Goal: Task Accomplishment & Management: Use online tool/utility

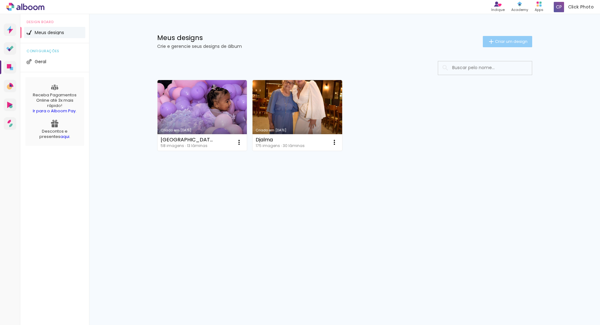
click at [496, 40] on span "Criar um design" at bounding box center [511, 41] width 32 height 4
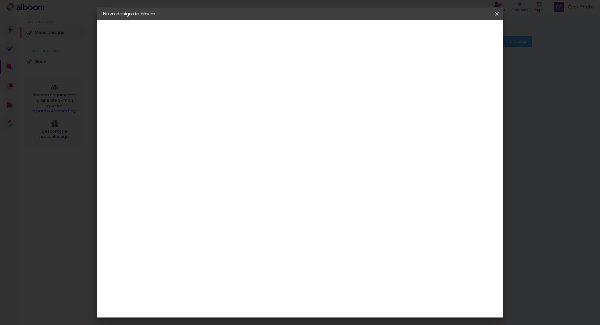
click at [205, 83] on input at bounding box center [205, 84] width 0 height 10
type input "teste"
click at [0, 0] on slot "Avançar" at bounding box center [0, 0] width 0 height 0
click at [224, 198] on paper-item "Albumaster" at bounding box center [220, 194] width 67 height 14
click at [322, 30] on paper-button "Avançar" at bounding box center [306, 33] width 31 height 11
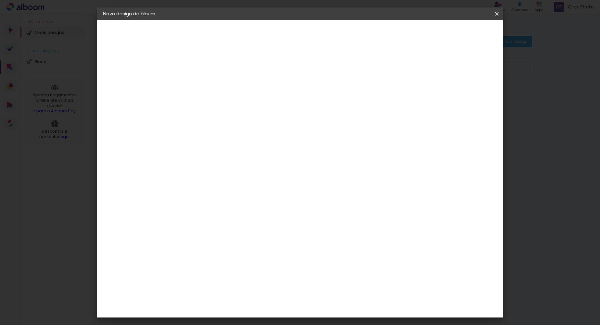
scroll to position [145, 0]
click at [273, 35] on paper-button "Voltar" at bounding box center [260, 33] width 25 height 11
click at [228, 240] on div "Amplicolor" at bounding box center [214, 239] width 27 height 5
click at [0, 0] on slot "Avançar" at bounding box center [0, 0] width 0 height 0
click at [0, 0] on slot "Voltar" at bounding box center [0, 0] width 0 height 0
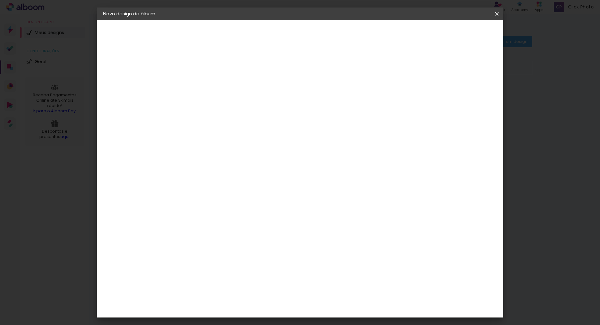
scroll to position [406, 0]
click at [223, 246] on div "Evidence" at bounding box center [212, 248] width 22 height 5
click at [0, 0] on slot "Avançar" at bounding box center [0, 0] width 0 height 0
click at [230, 104] on input "text" at bounding box center [217, 109] width 24 height 10
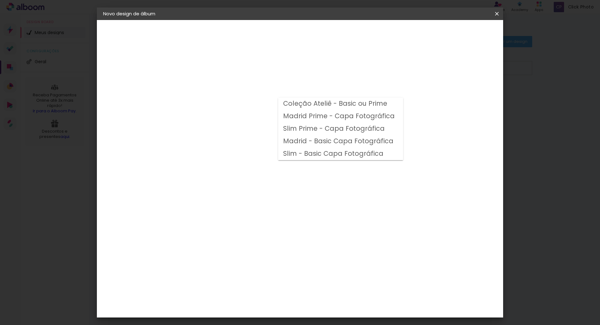
click at [264, 73] on div "Opções disponíveis Coleção Ateliê - Basic ou Prime Madrid Prime - Capa Fotográf…" at bounding box center [221, 46] width 86 height 53
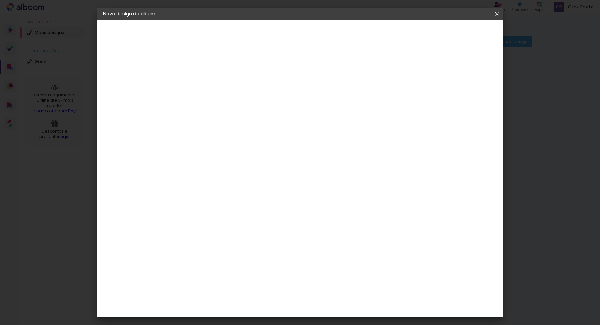
click at [230, 104] on input "text" at bounding box center [217, 109] width 24 height 10
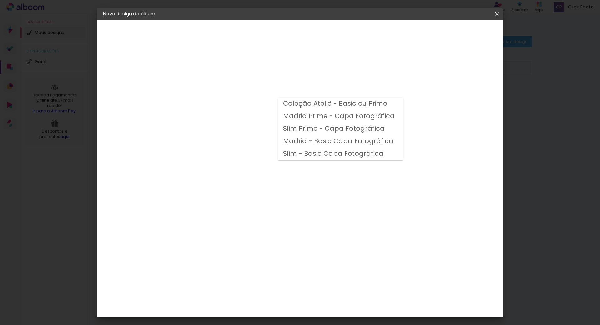
drag, startPoint x: 350, startPoint y: 185, endPoint x: 355, endPoint y: 174, distance: 11.5
click at [264, 73] on div "Opções disponíveis Coleção Ateliê - Basic ou Prime Madrid Prime - Capa Fotográf…" at bounding box center [221, 46] width 86 height 53
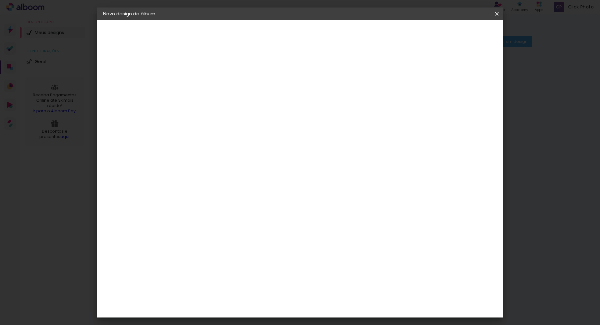
click at [239, 128] on div "Escolha o tamanho" at bounding box center [221, 142] width 36 height 29
click at [0, 0] on slot "Voltar" at bounding box center [0, 0] width 0 height 0
click at [241, 279] on paper-item "Fênix Álbuns" at bounding box center [220, 287] width 67 height 16
click at [322, 28] on paper-button "Avançar" at bounding box center [306, 33] width 31 height 11
click at [291, 124] on span "20.3 × 50.7 cm" at bounding box center [281, 126] width 21 height 17
